Goal: Task Accomplishment & Management: Complete application form

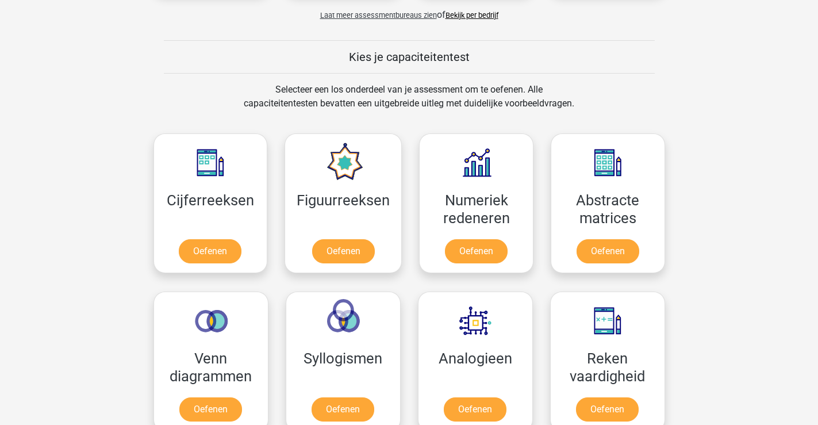
scroll to position [414, 0]
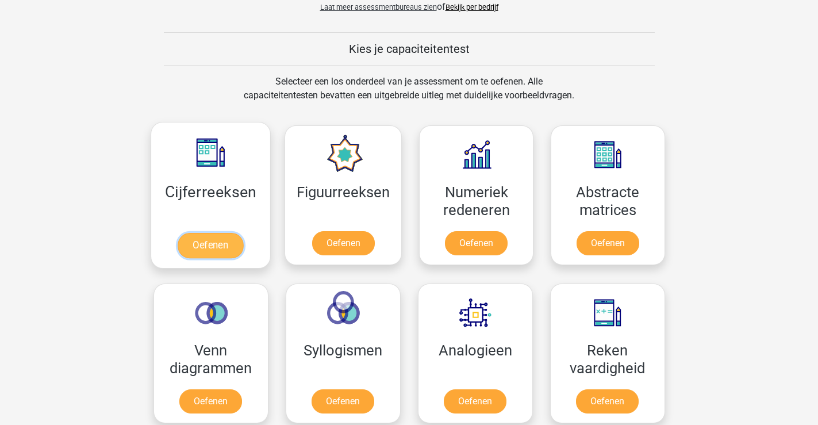
click at [229, 247] on link "Oefenen" at bounding box center [211, 245] width 66 height 25
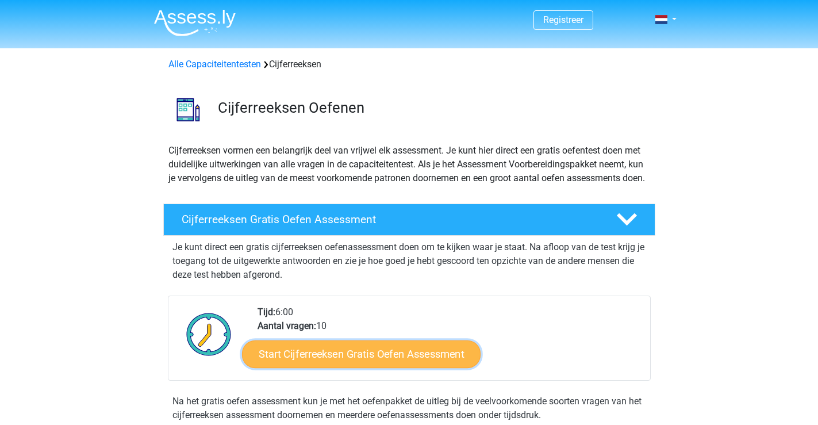
click at [385, 362] on link "Start Cijferreeksen Gratis Oefen Assessment" at bounding box center [361, 354] width 239 height 28
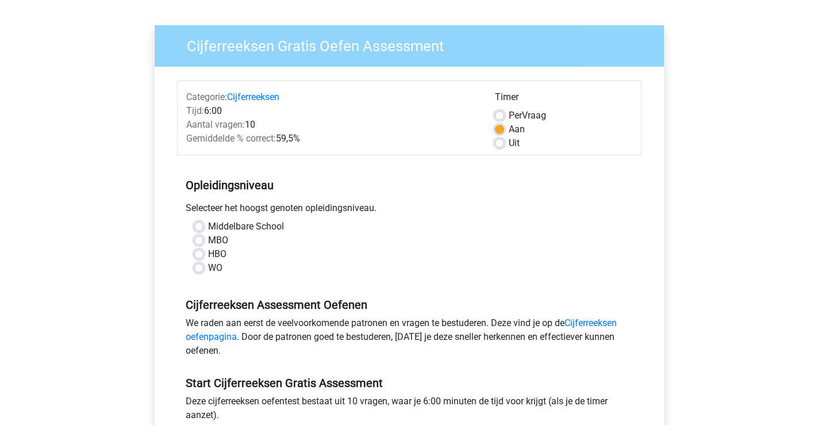
scroll to position [92, 0]
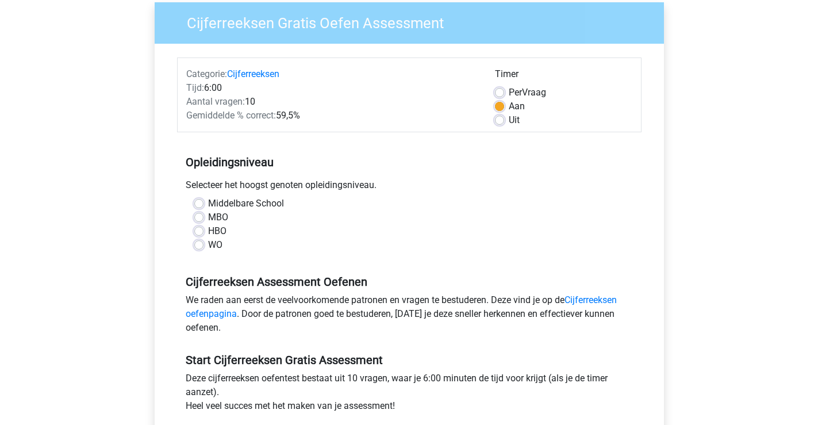
click at [208, 202] on label "Middelbare School" at bounding box center [246, 204] width 76 height 14
click at [198, 202] on input "Middelbare School" at bounding box center [198, 202] width 9 height 11
radio input "true"
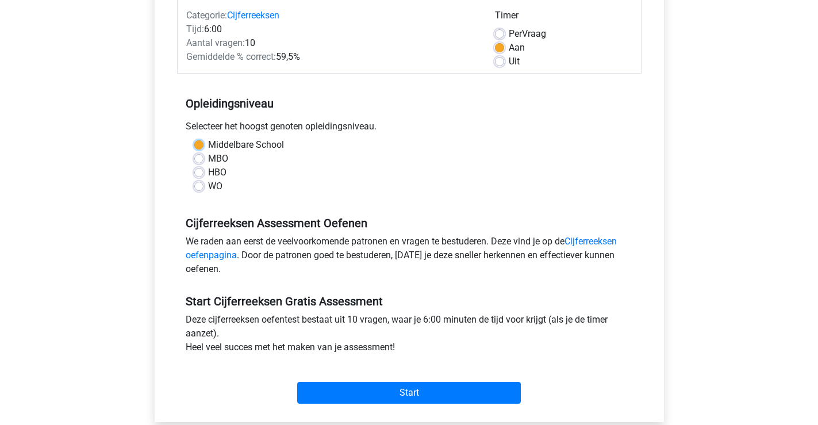
scroll to position [161, 0]
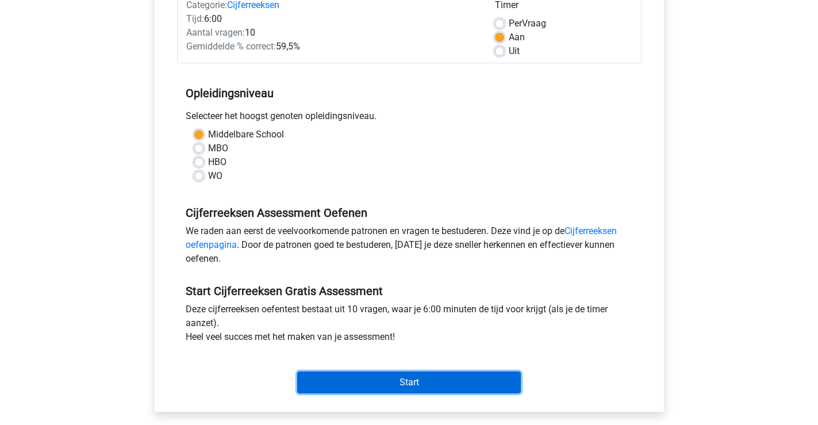
click at [474, 384] on input "Start" at bounding box center [409, 382] width 224 height 22
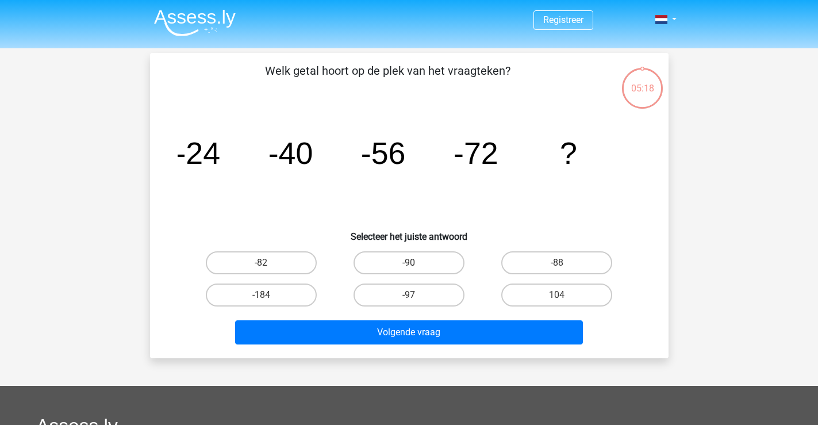
click at [559, 267] on input "-88" at bounding box center [560, 266] width 7 height 7
radio input "true"
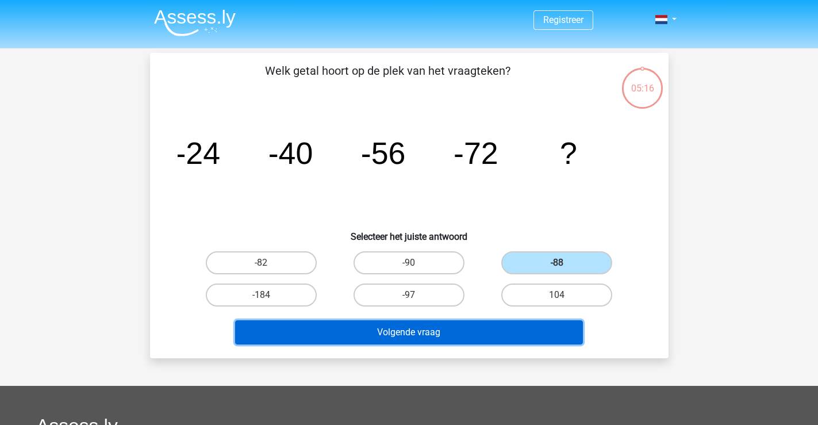
click at [457, 335] on button "Volgende vraag" at bounding box center [409, 332] width 348 height 24
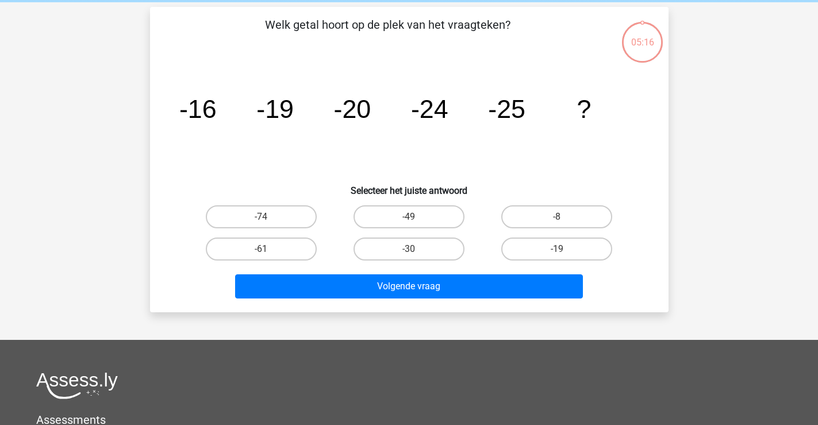
scroll to position [53, 0]
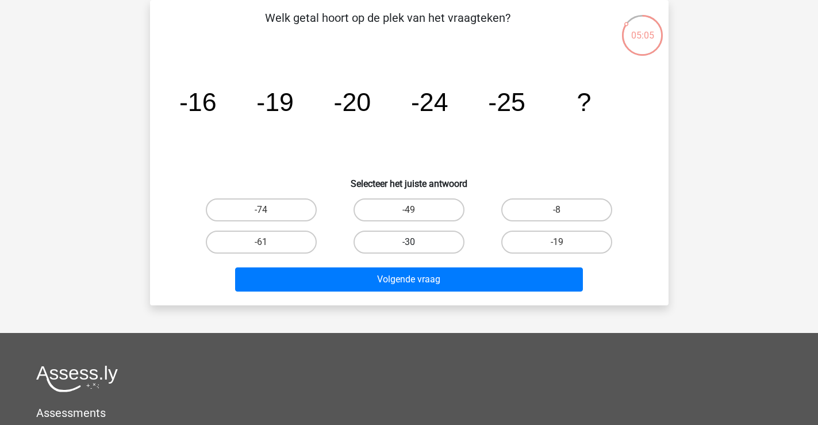
click at [440, 250] on label "-30" at bounding box center [409, 242] width 111 height 23
click at [416, 250] on input "-30" at bounding box center [412, 245] width 7 height 7
radio input "true"
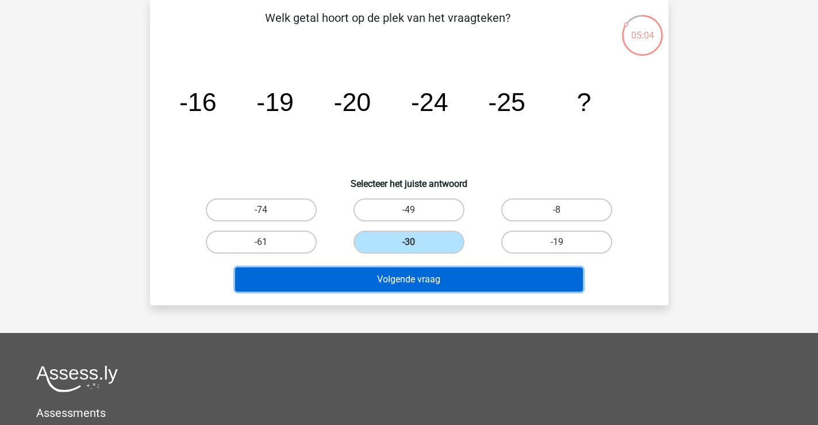
click at [423, 282] on button "Volgende vraag" at bounding box center [409, 279] width 348 height 24
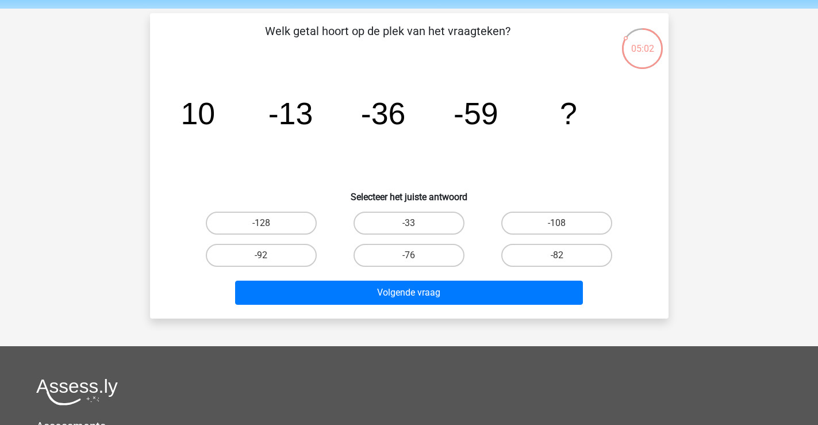
scroll to position [30, 0]
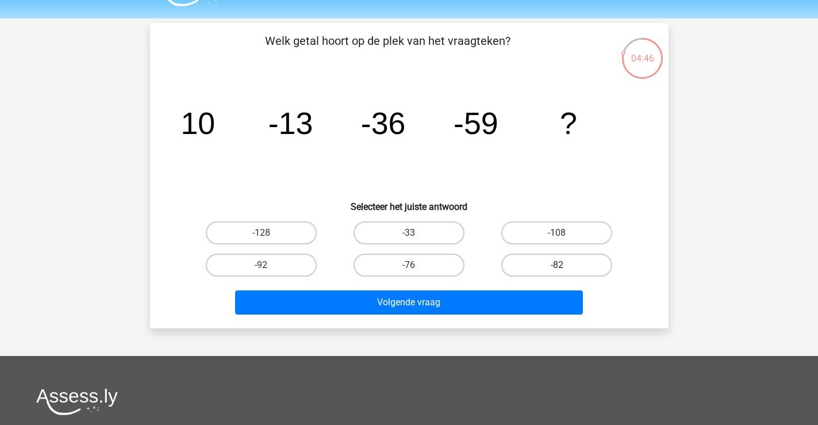
click at [544, 273] on label "-82" at bounding box center [556, 265] width 111 height 23
click at [557, 273] on input "-82" at bounding box center [560, 268] width 7 height 7
radio input "true"
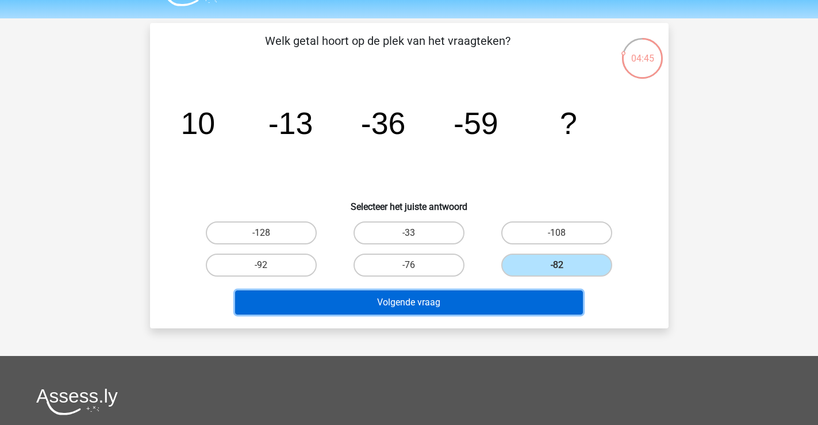
click at [443, 306] on button "Volgende vraag" at bounding box center [409, 302] width 348 height 24
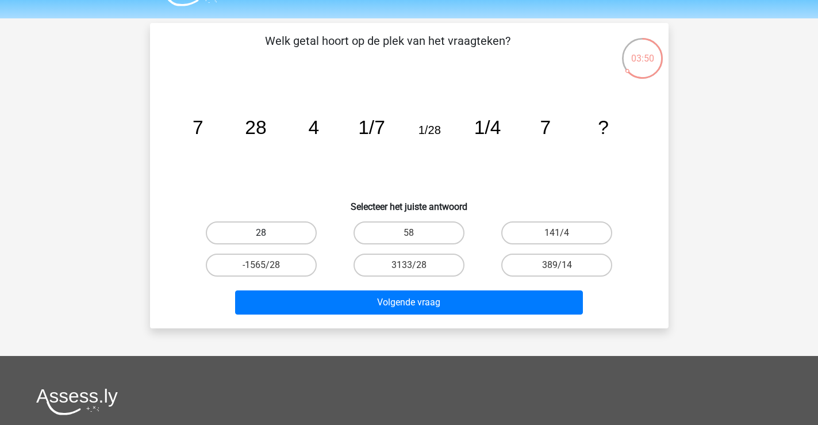
click at [308, 236] on label "28" at bounding box center [261, 232] width 111 height 23
click at [269, 236] on input "28" at bounding box center [264, 236] width 7 height 7
radio input "true"
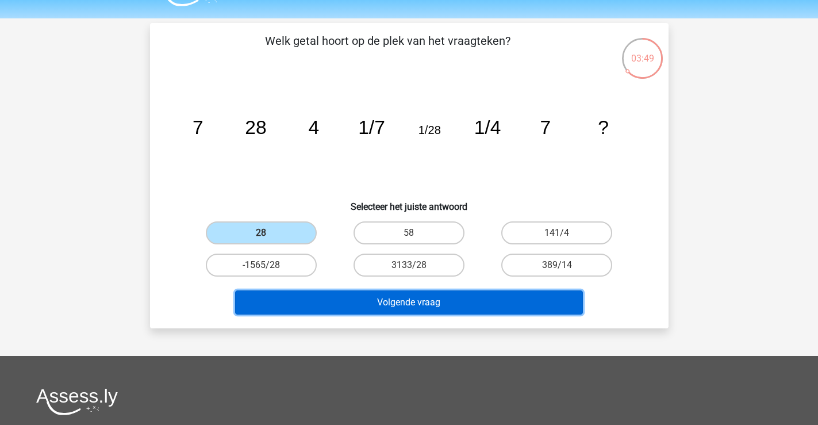
click at [372, 305] on button "Volgende vraag" at bounding box center [409, 302] width 348 height 24
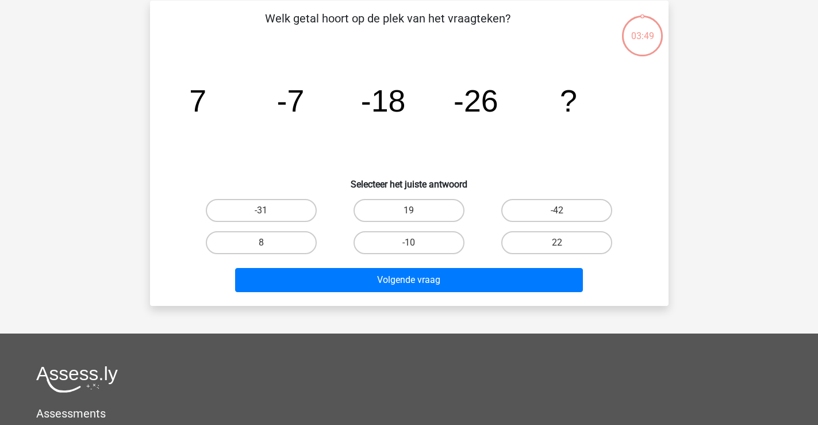
scroll to position [53, 0]
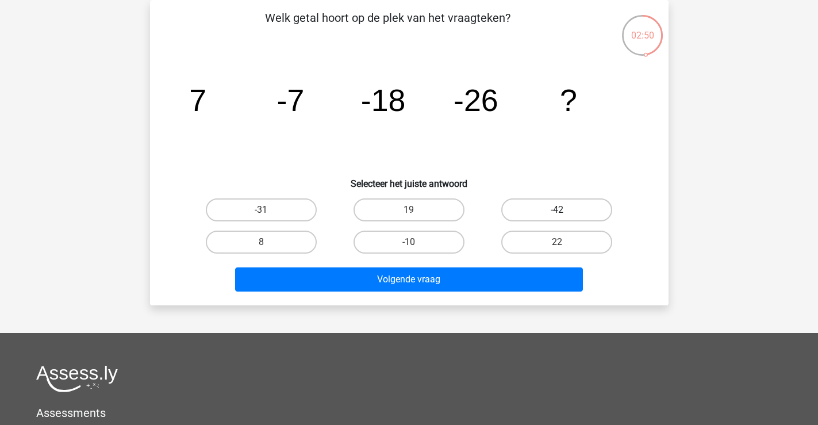
click at [551, 210] on label "-42" at bounding box center [556, 209] width 111 height 23
click at [557, 210] on input "-42" at bounding box center [560, 213] width 7 height 7
radio input "true"
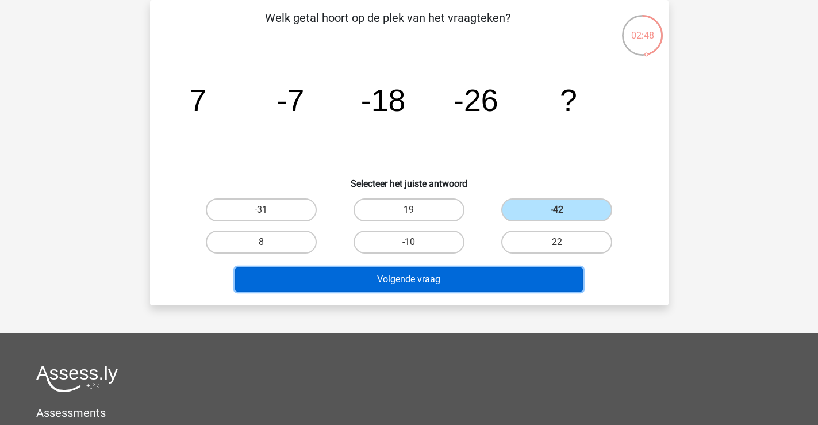
click at [420, 279] on button "Volgende vraag" at bounding box center [409, 279] width 348 height 24
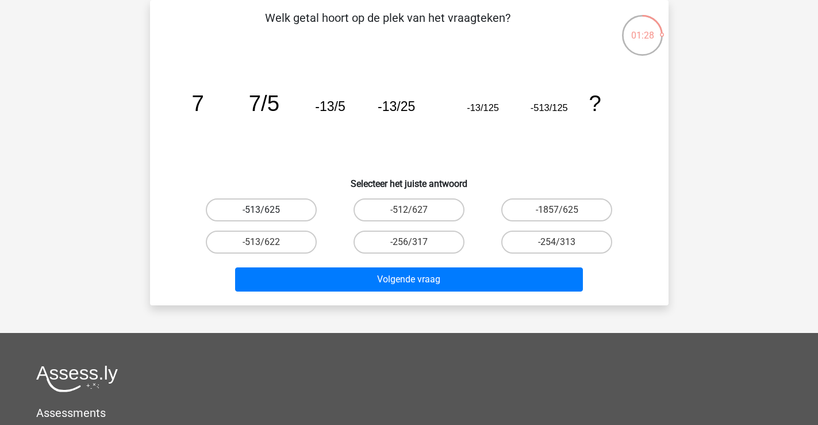
click at [284, 204] on label "-513/625" at bounding box center [261, 209] width 111 height 23
click at [269, 210] on input "-513/625" at bounding box center [264, 213] width 7 height 7
radio input "true"
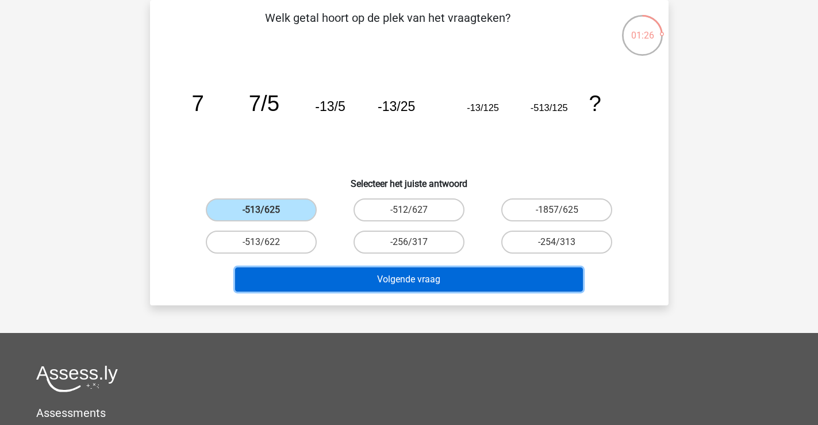
click at [355, 281] on button "Volgende vraag" at bounding box center [409, 279] width 348 height 24
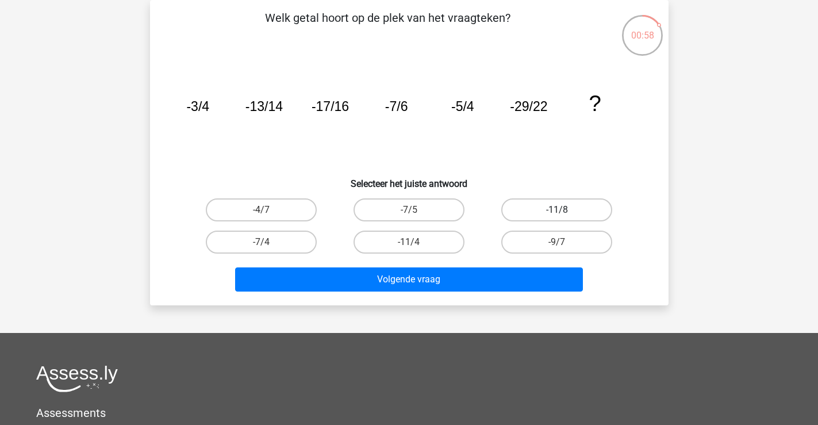
click at [543, 212] on label "-11/8" at bounding box center [556, 209] width 111 height 23
click at [557, 212] on input "-11/8" at bounding box center [560, 213] width 7 height 7
radio input "true"
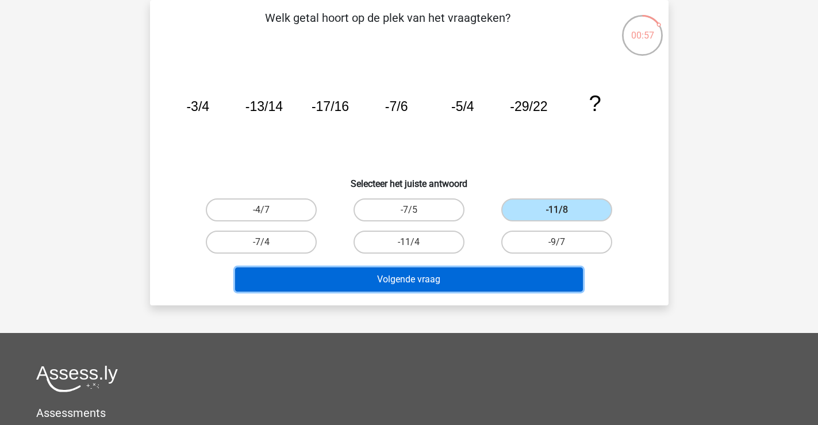
click at [430, 279] on button "Volgende vraag" at bounding box center [409, 279] width 348 height 24
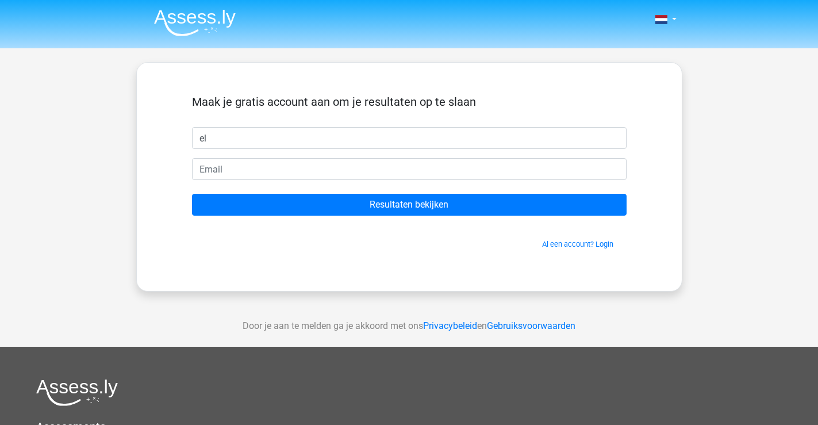
type input "e"
type input "elisabeth"
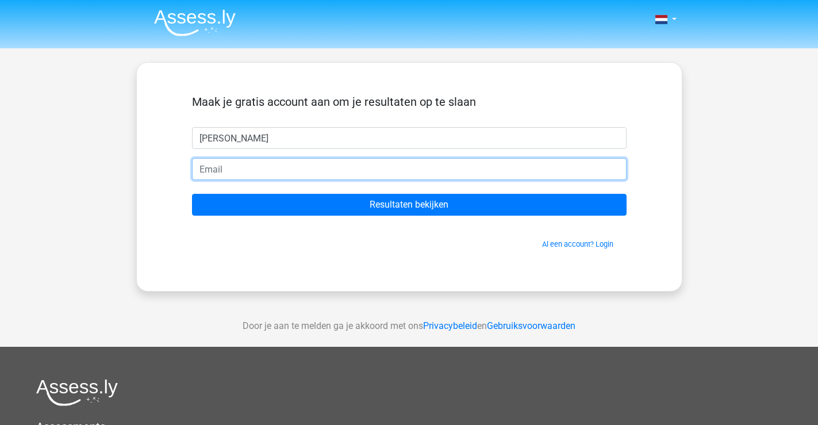
click at [442, 165] on input "email" at bounding box center [409, 169] width 435 height 22
type input "elisabeth_buter@hotmail.com"
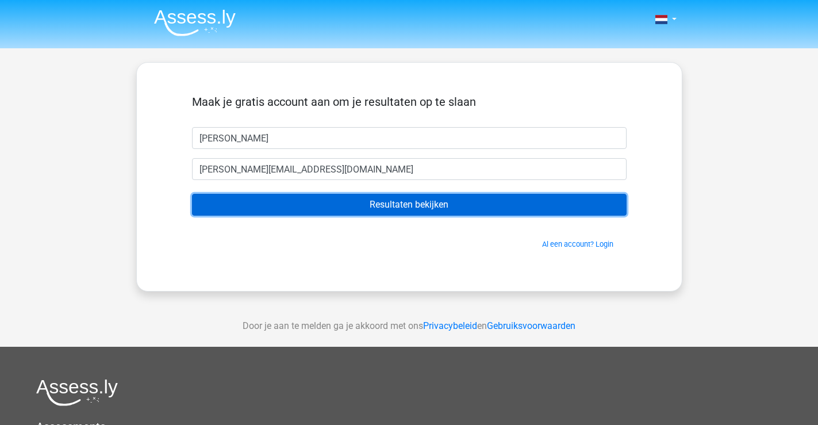
click at [445, 208] on input "Resultaten bekijken" at bounding box center [409, 205] width 435 height 22
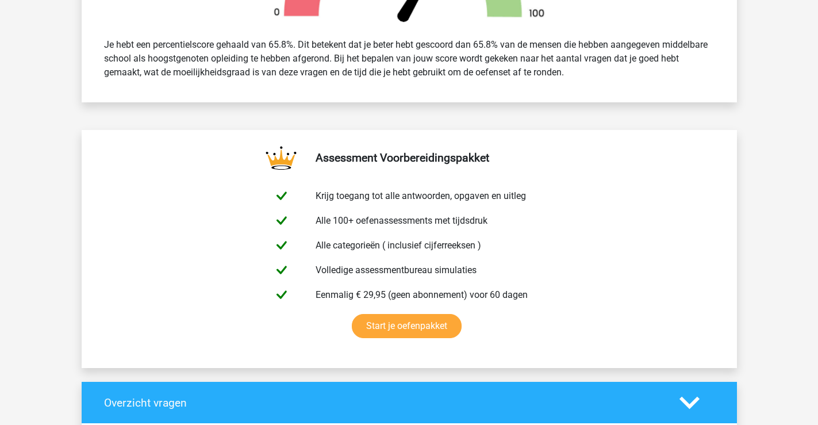
scroll to position [490, 0]
